Goal: Check status: Check status

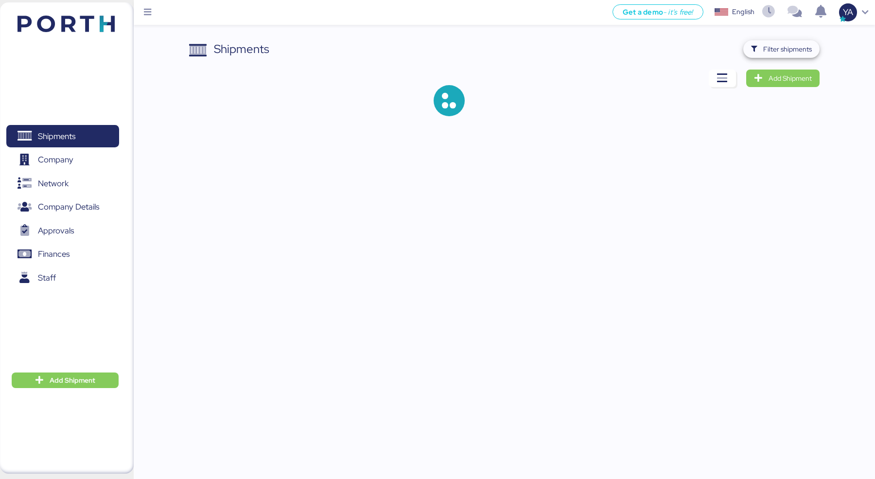
click at [808, 51] on span "Filter shipments" at bounding box center [788, 49] width 49 height 12
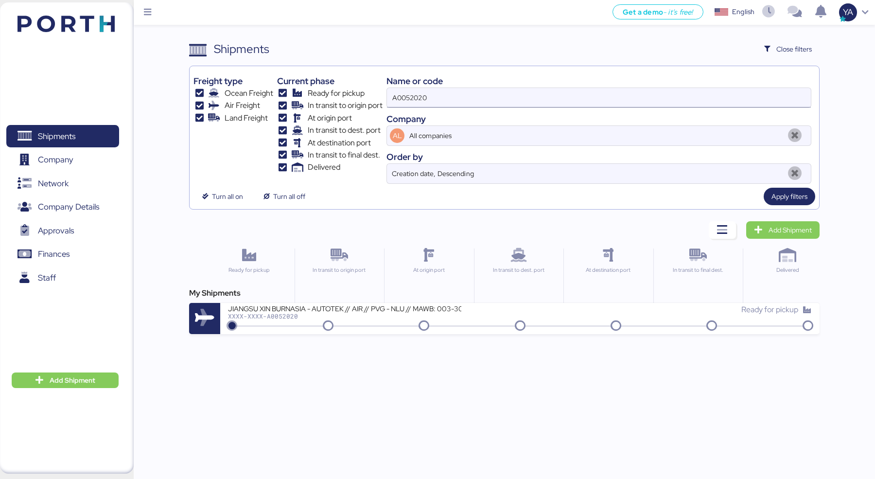
click at [697, 103] on input "A0052020" at bounding box center [599, 97] width 424 height 19
paste input "O0051941"
type input "O0051941"
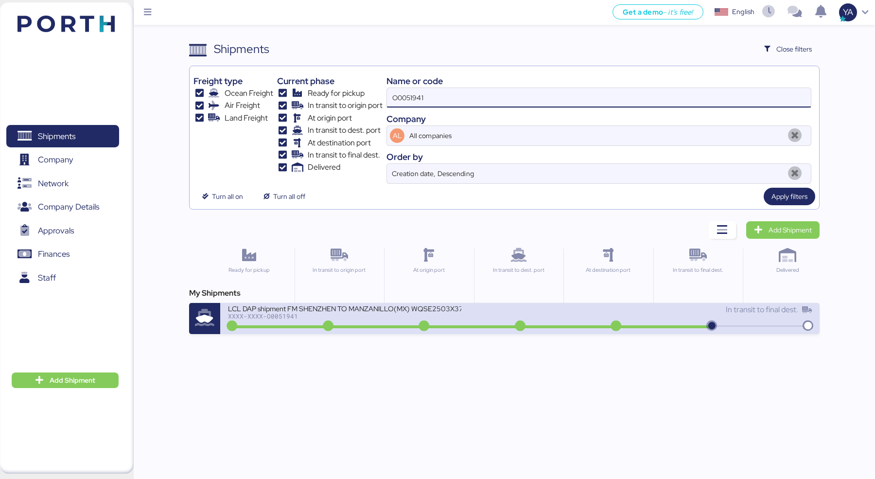
click at [393, 303] on div "LCL DAP shipment FM SHENZHEN TO MANZANILLO(MX) WQSE2503X37 XXXX-XXXX-O0051941 I…" at bounding box center [519, 318] width 599 height 31
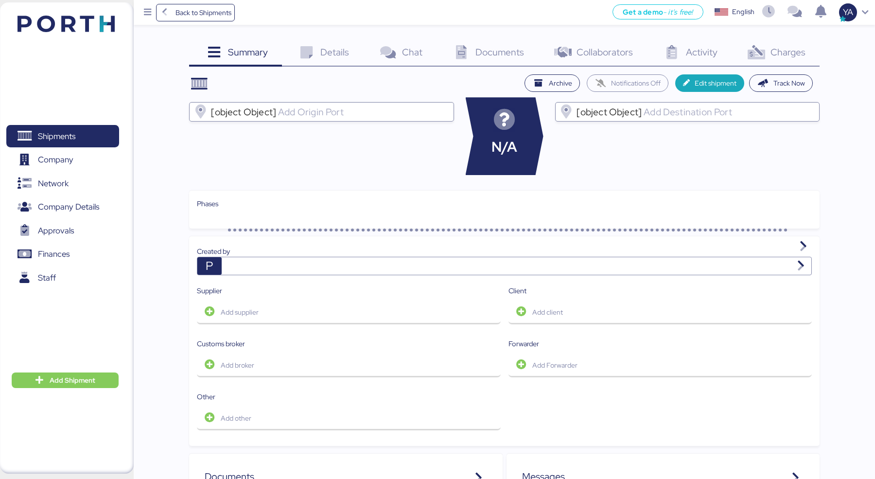
click at [764, 51] on icon at bounding box center [756, 53] width 21 height 14
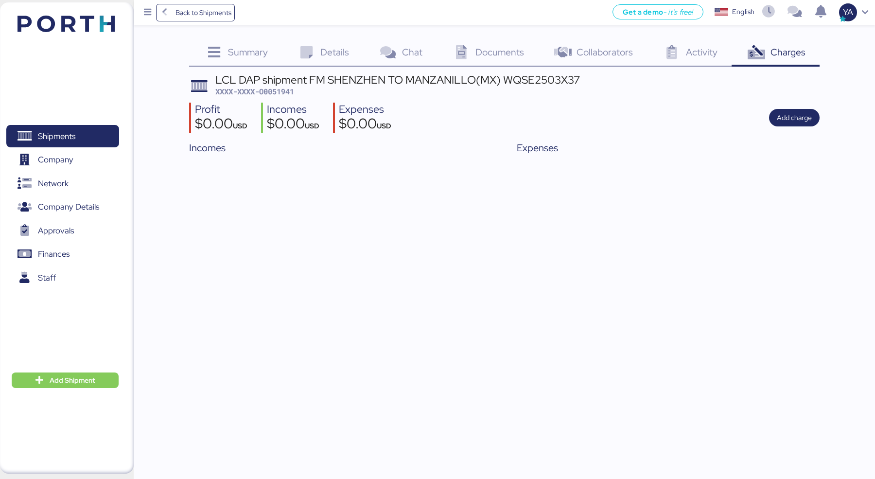
click at [349, 54] on span "Details" at bounding box center [334, 52] width 29 height 13
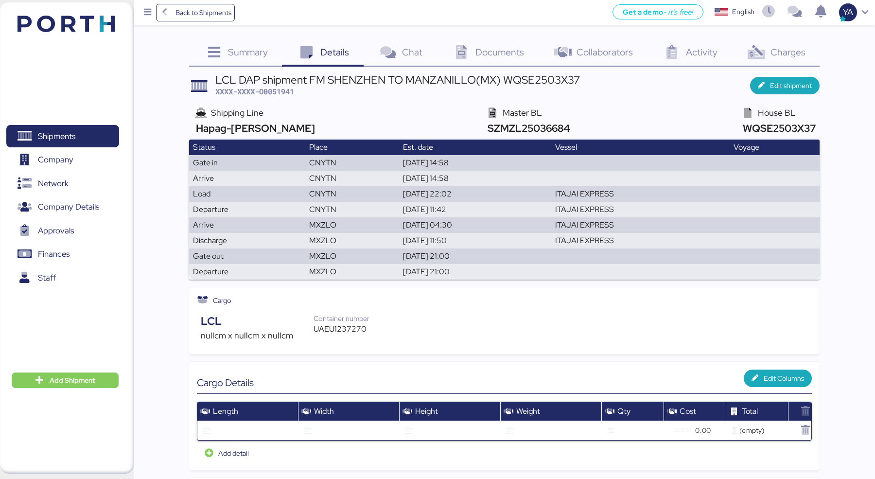
click at [255, 46] on span "Summary" at bounding box center [248, 52] width 40 height 13
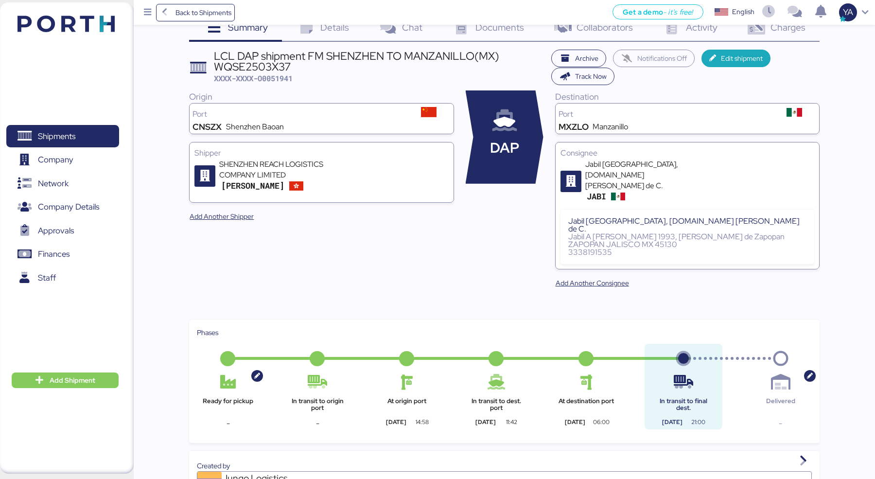
scroll to position [25, 0]
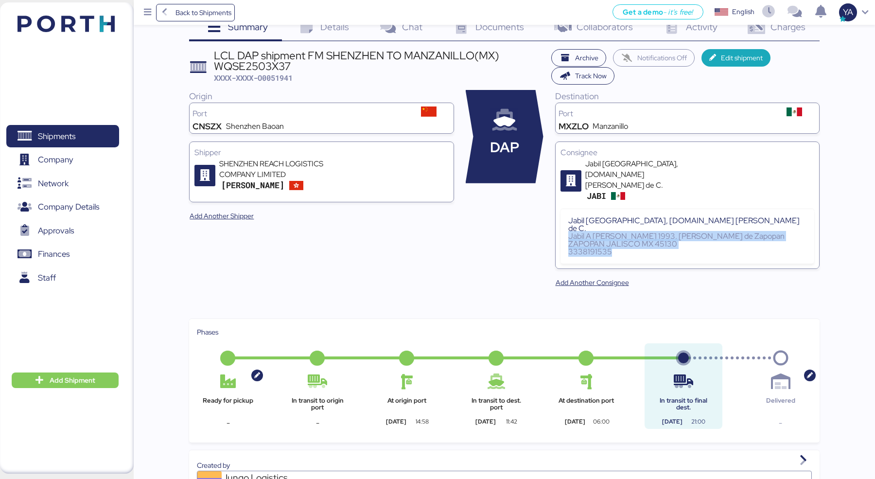
drag, startPoint x: 533, startPoint y: 215, endPoint x: 682, endPoint y: 248, distance: 152.3
click at [682, 248] on div "Origin Port CNSZX [GEOGRAPHIC_DATA] Baoan Shipper SHENZHEN REACH LOGISTICS COMP…" at bounding box center [504, 196] width 630 height 213
click at [682, 247] on div "Consignee Jabil [GEOGRAPHIC_DATA], [DOMAIN_NAME] [PERSON_NAME] de C. JABI [GEOG…" at bounding box center [687, 205] width 265 height 127
